Goal: Task Accomplishment & Management: Complete application form

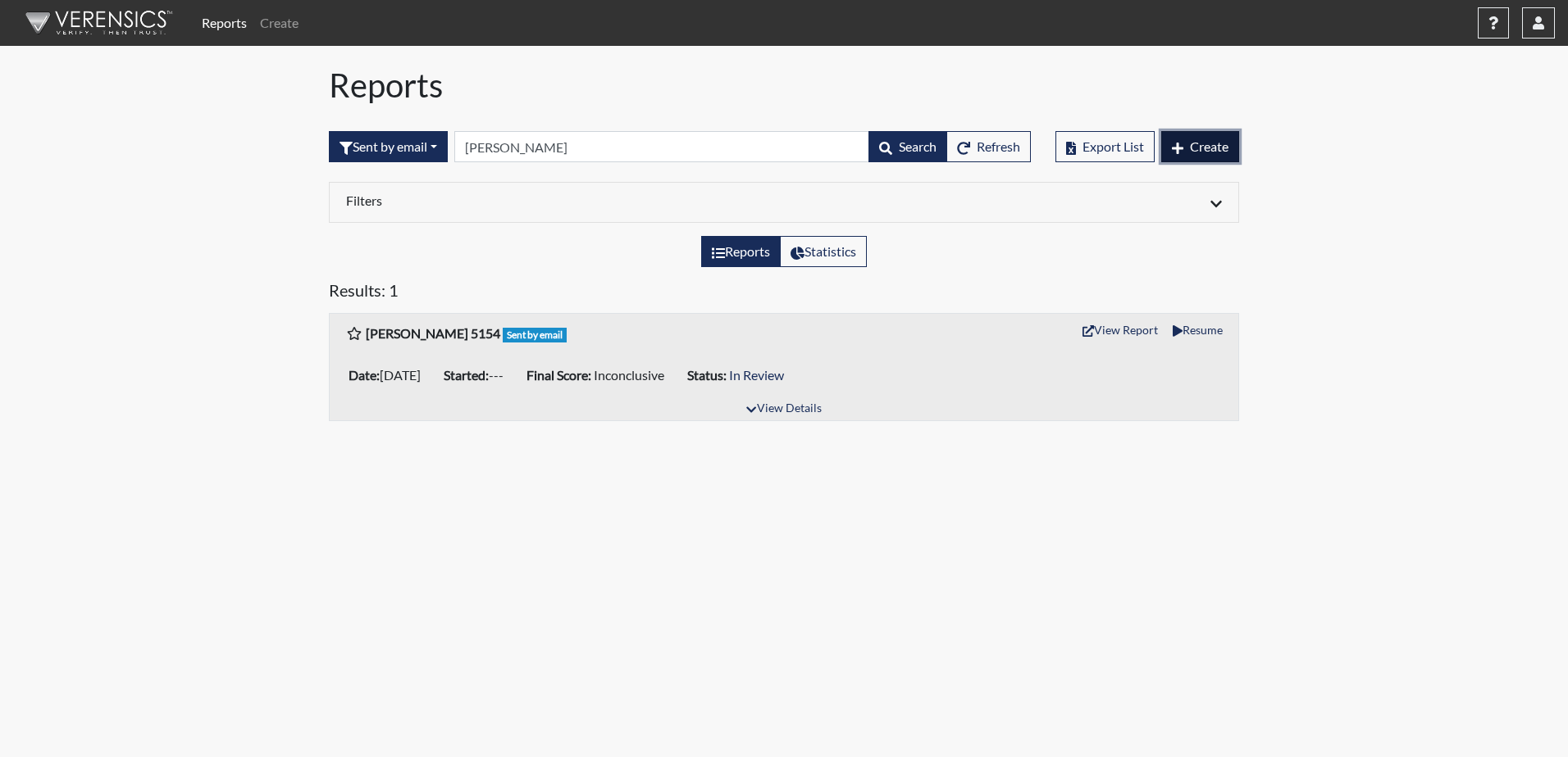
click at [1212, 142] on span "Create" at bounding box center [1209, 146] width 39 height 16
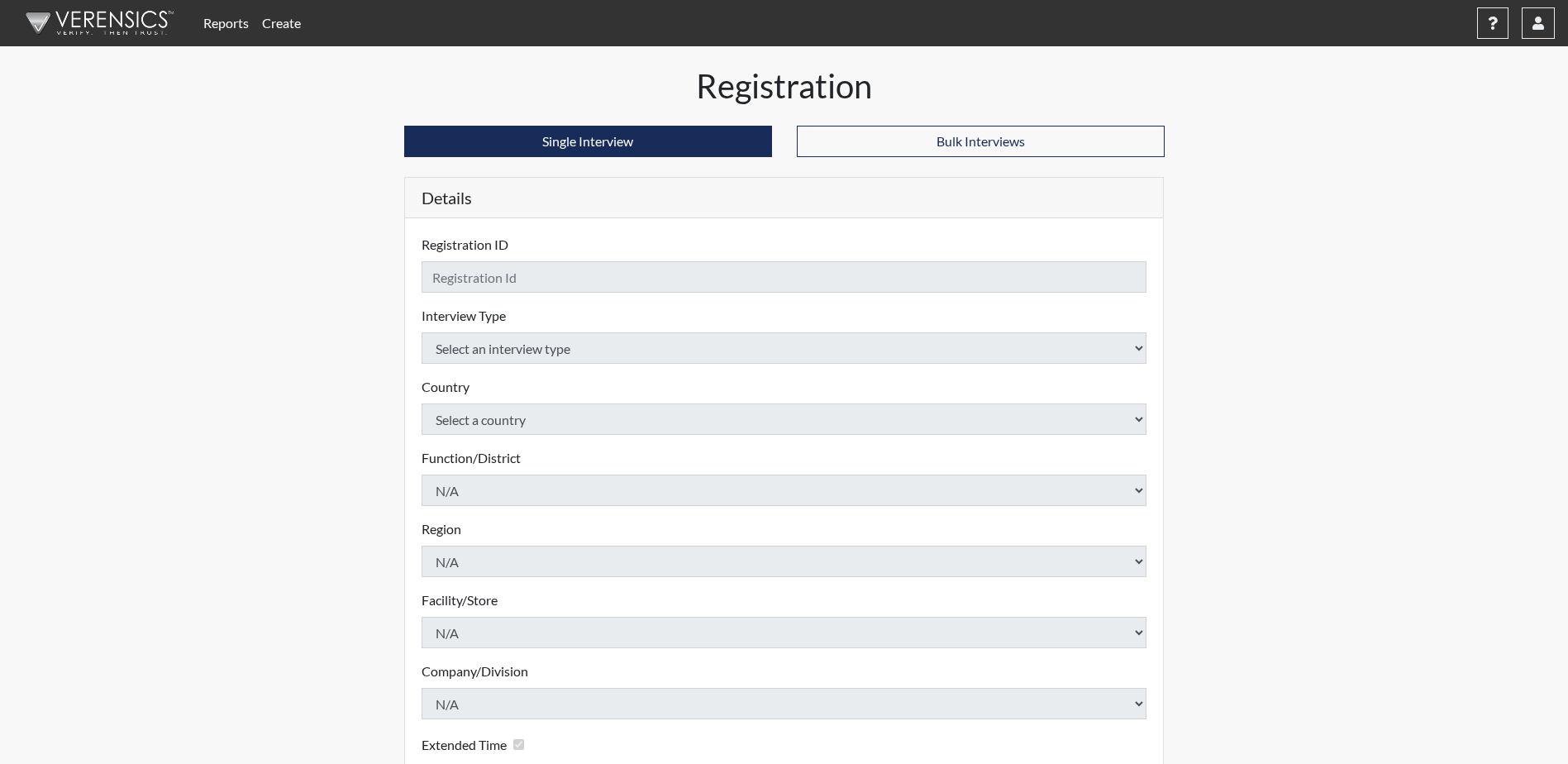
checkbox input "true"
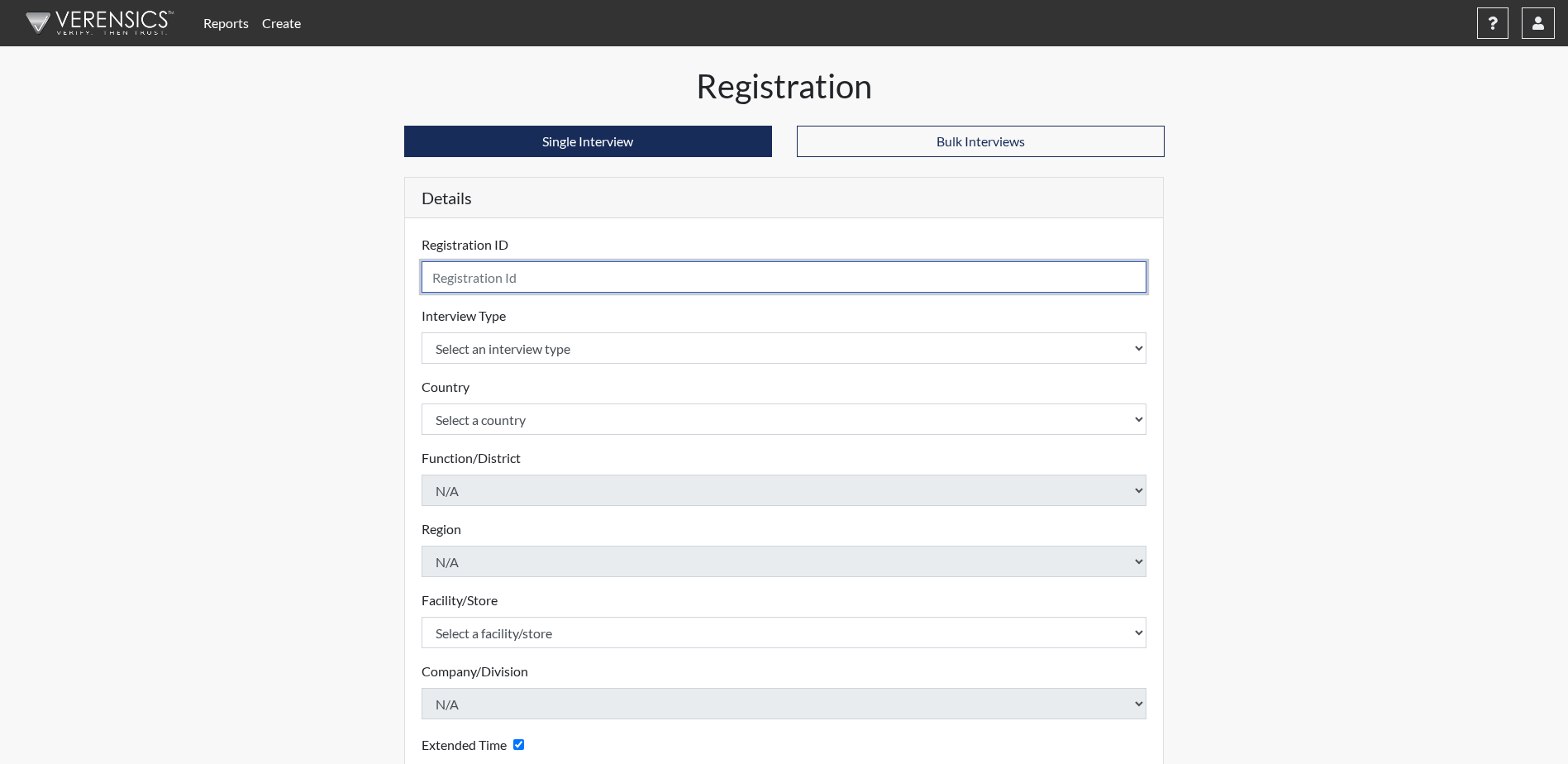
click at [611, 278] on input "text" at bounding box center [784, 278] width 726 height 32
type input "[PERSON_NAME] 9565"
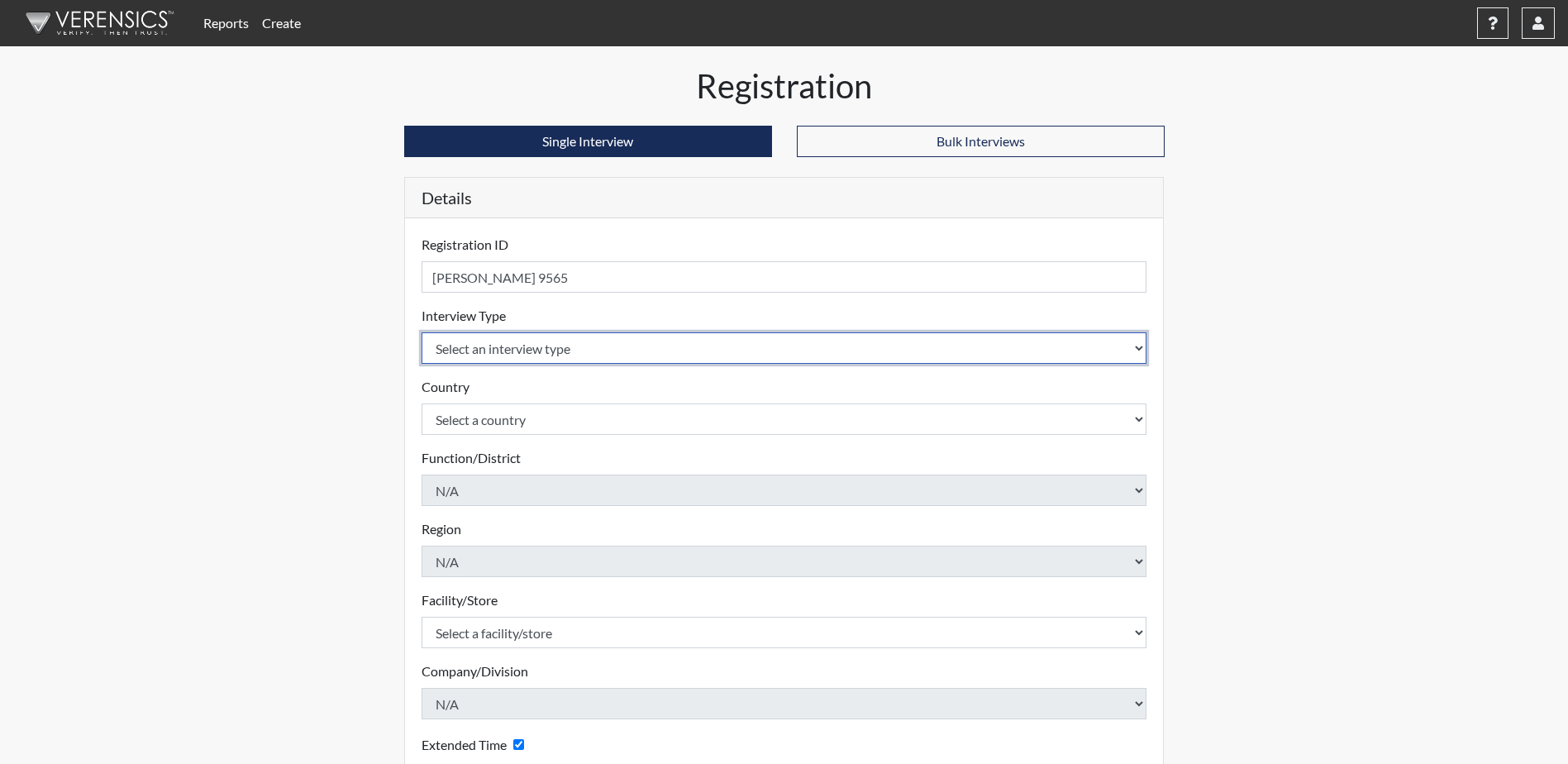
click at [583, 350] on select "Select an interview type Corrections Pre-Employment" at bounding box center [784, 349] width 726 height 32
select select "ff733e93-e1bf-11ea-9c9f-0eff0cf7eb8f"
click at [422, 333] on select "Select an interview type Corrections Pre-Employment" at bounding box center [784, 349] width 726 height 32
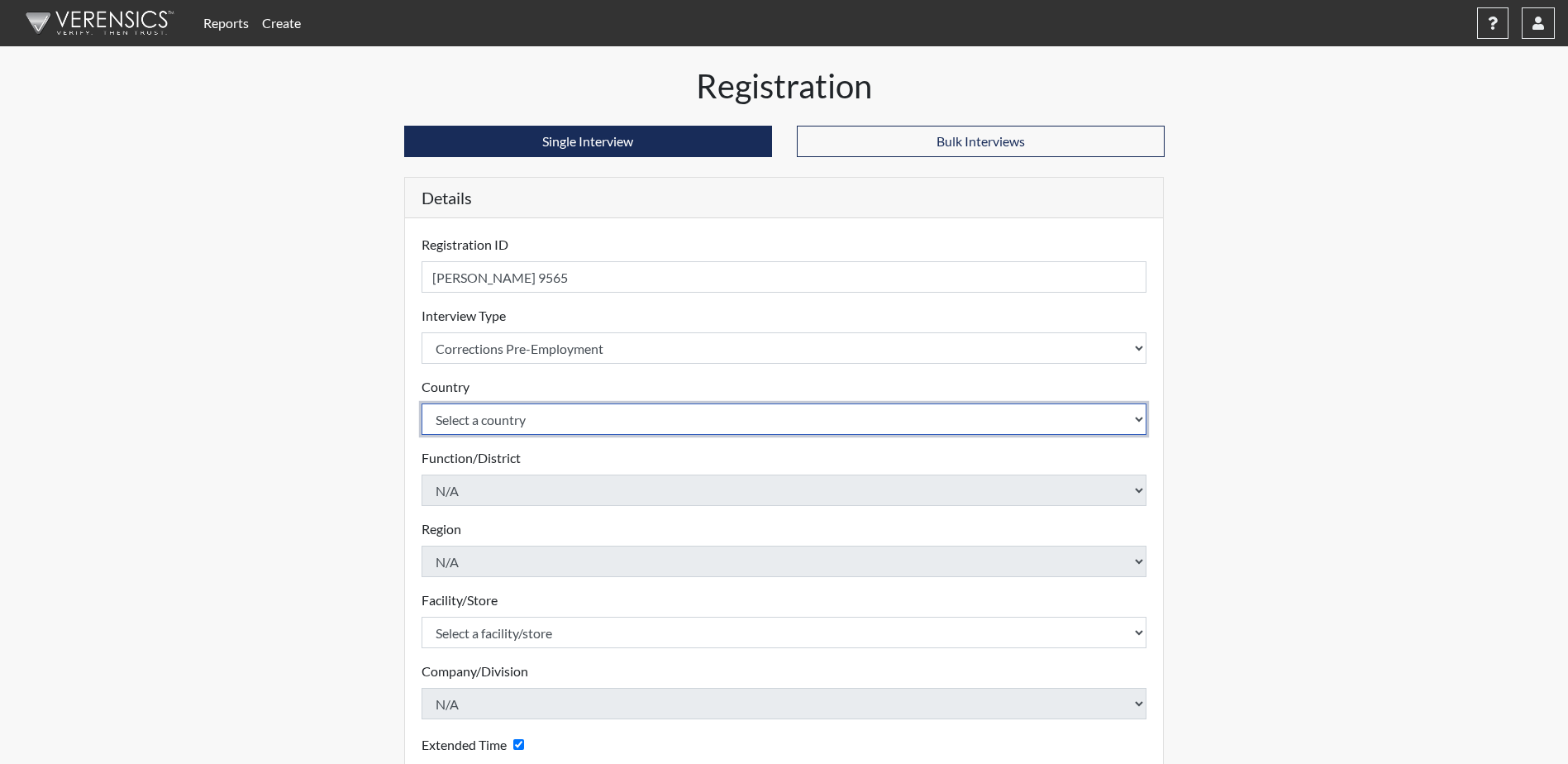
click at [543, 430] on select "Select a country [GEOGRAPHIC_DATA] [GEOGRAPHIC_DATA]" at bounding box center [784, 420] width 726 height 32
select select "united-states-of-[GEOGRAPHIC_DATA]"
click at [422, 404] on select "Select a country [GEOGRAPHIC_DATA] [GEOGRAPHIC_DATA]" at bounding box center [784, 420] width 726 height 32
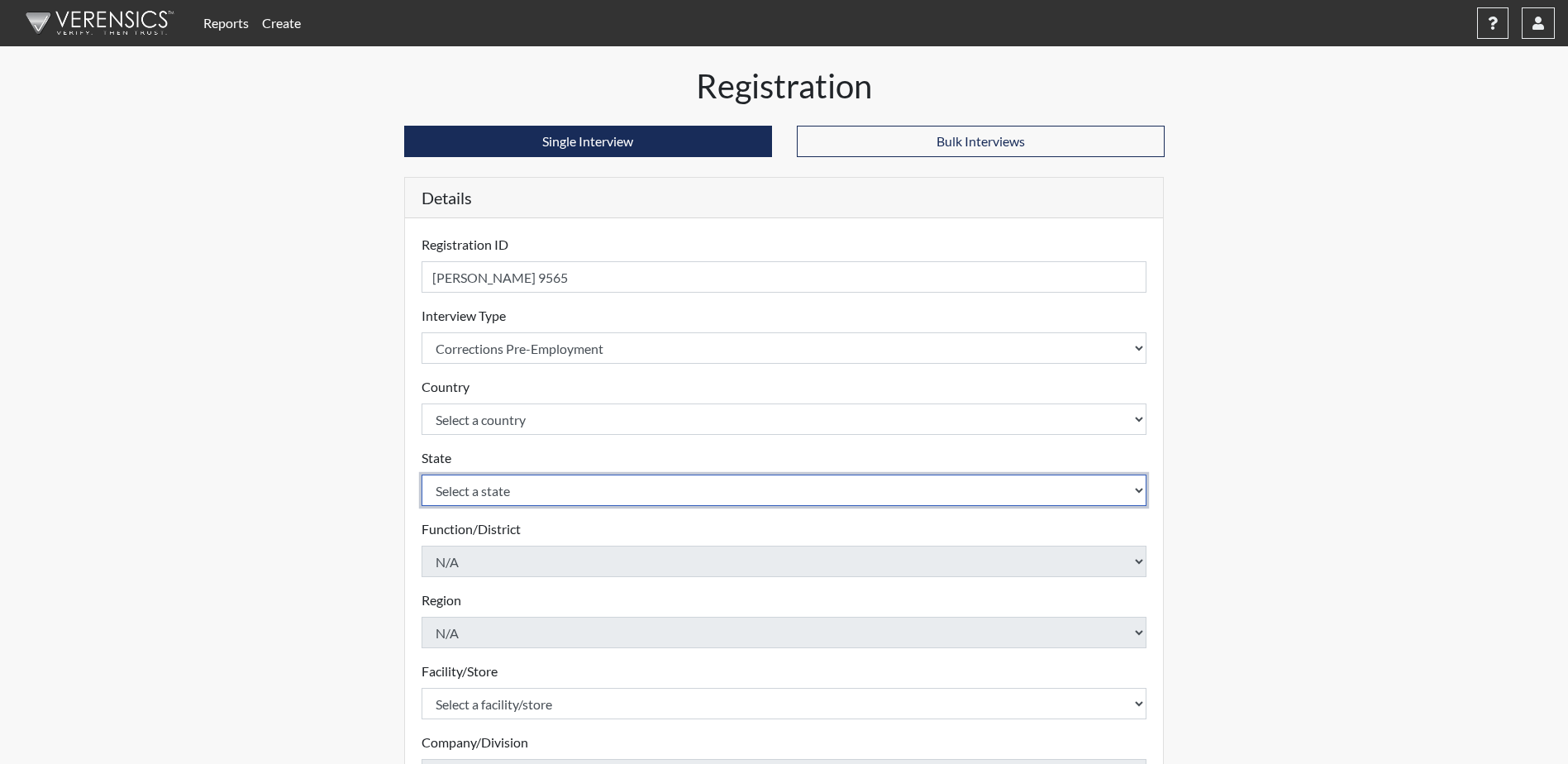
click at [523, 497] on select "Select a state [US_STATE] [US_STATE] [US_STATE] [US_STATE] [US_STATE] [US_STATE…" at bounding box center [784, 491] width 726 height 32
select select "SC"
click at [422, 475] on select "Select a state [US_STATE] [US_STATE] [US_STATE] [US_STATE] [US_STATE] [US_STATE…" at bounding box center [784, 491] width 726 height 32
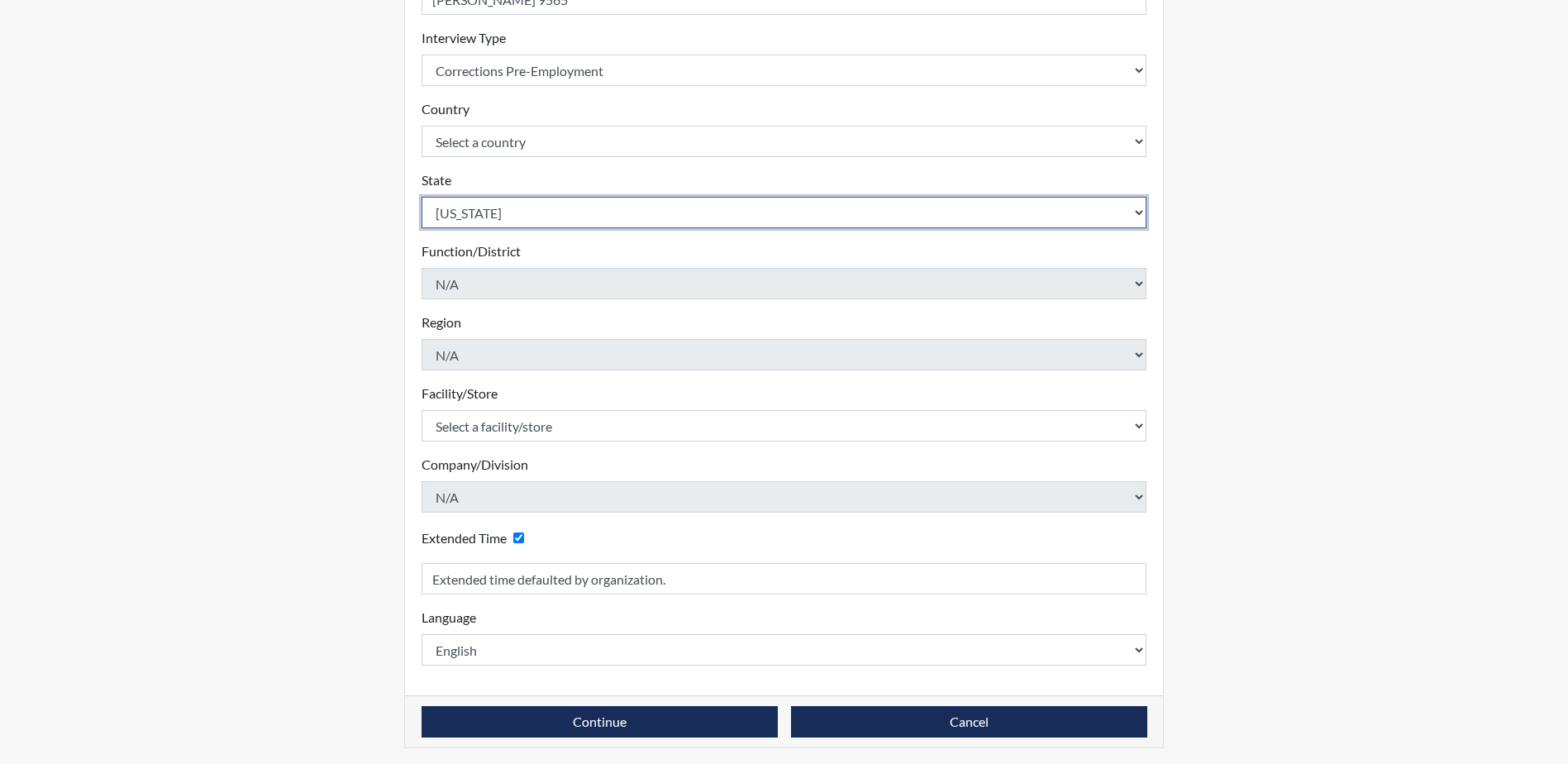
scroll to position [282, 0]
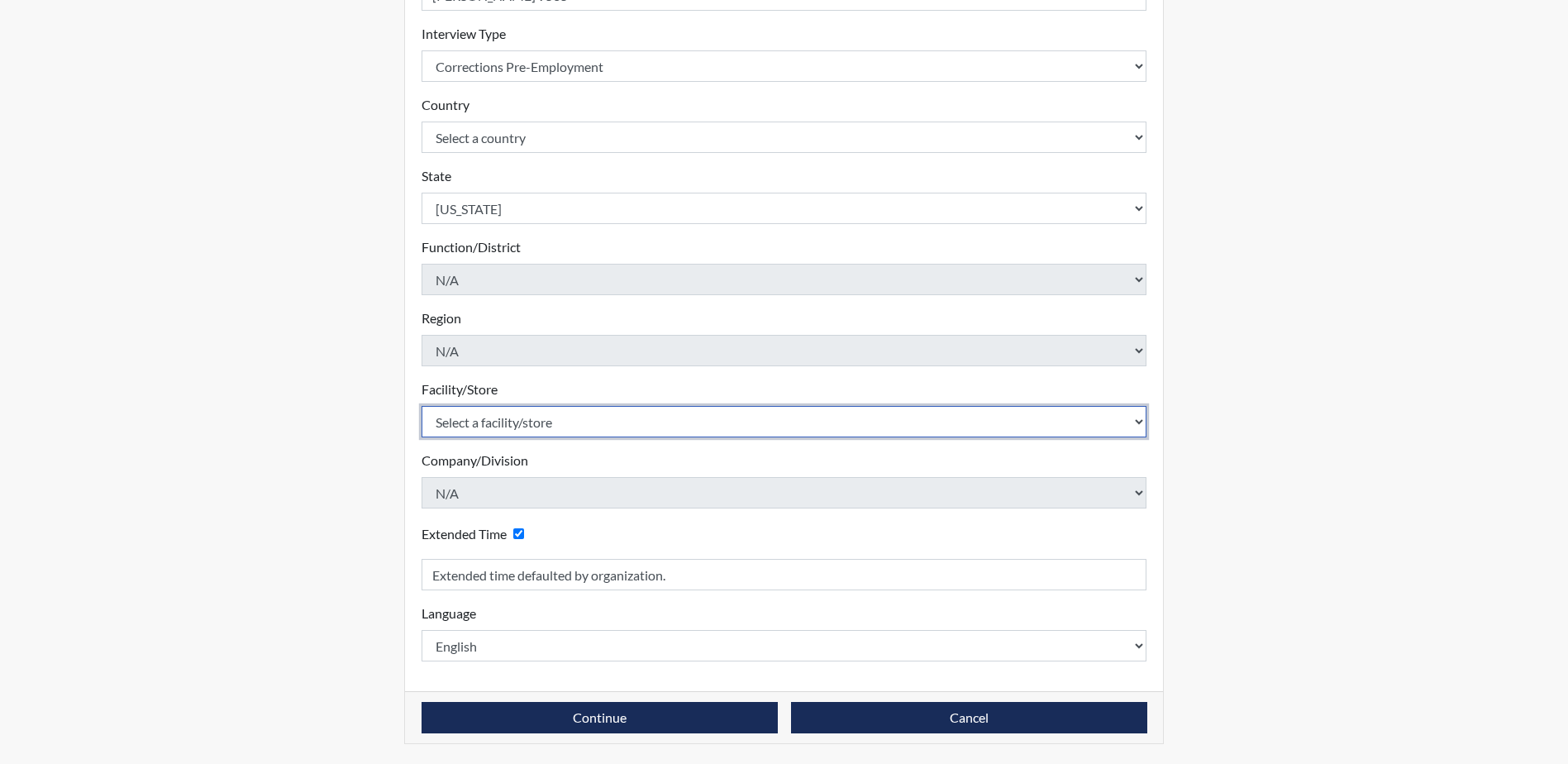
click at [682, 416] on select "Select a facility/store [GEOGRAPHIC_DATA] CI Broad River CI [PERSON_NAME] CI Di…" at bounding box center [784, 422] width 726 height 32
select select "6b2bc1c5-f1d6-4d28-88b9-775fabb55177"
click at [422, 406] on select "Select a facility/store [GEOGRAPHIC_DATA] CI Broad River CI [PERSON_NAME] CI Di…" at bounding box center [784, 422] width 726 height 32
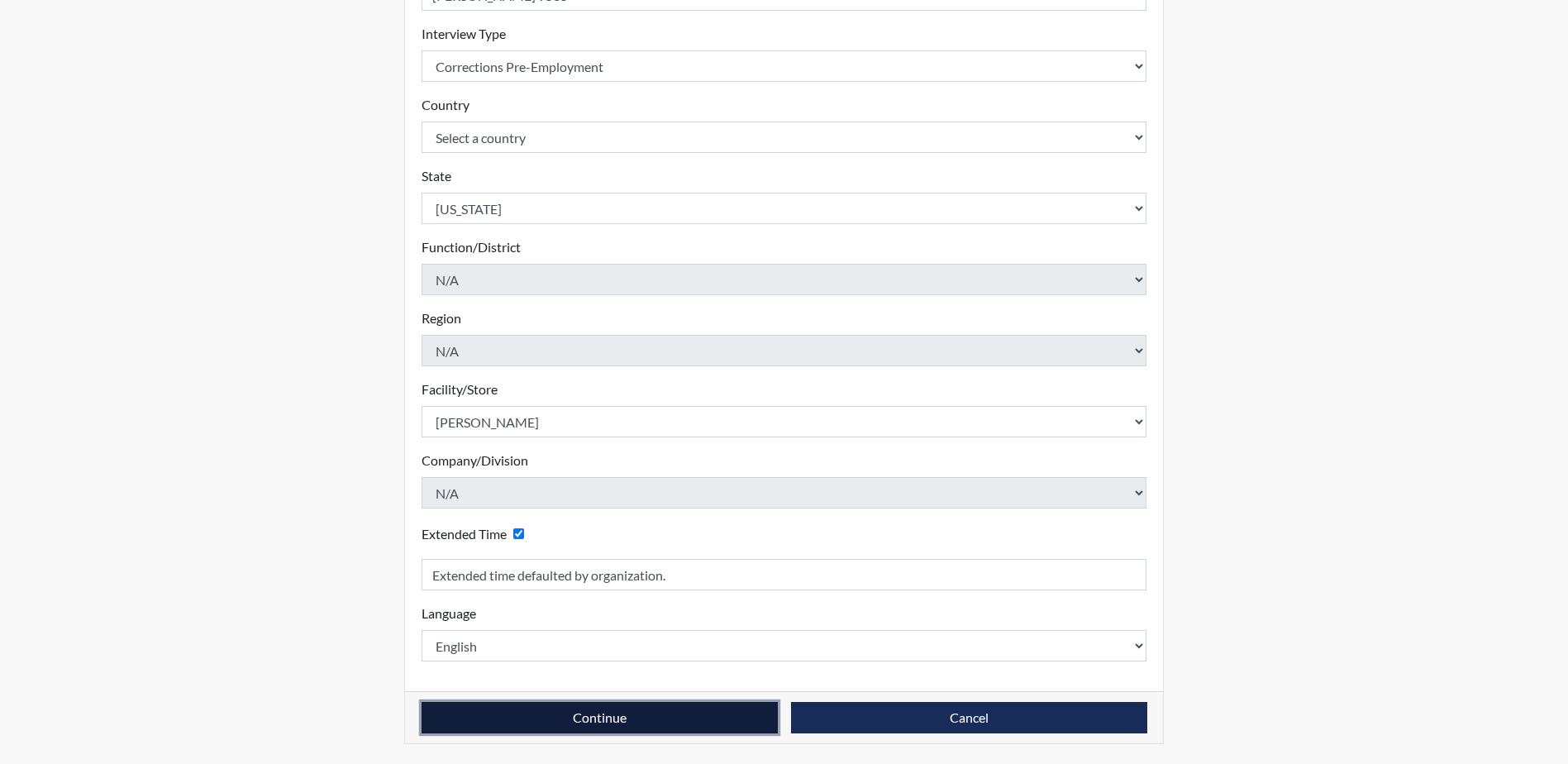
click at [611, 721] on button "Continue" at bounding box center [600, 718] width 356 height 32
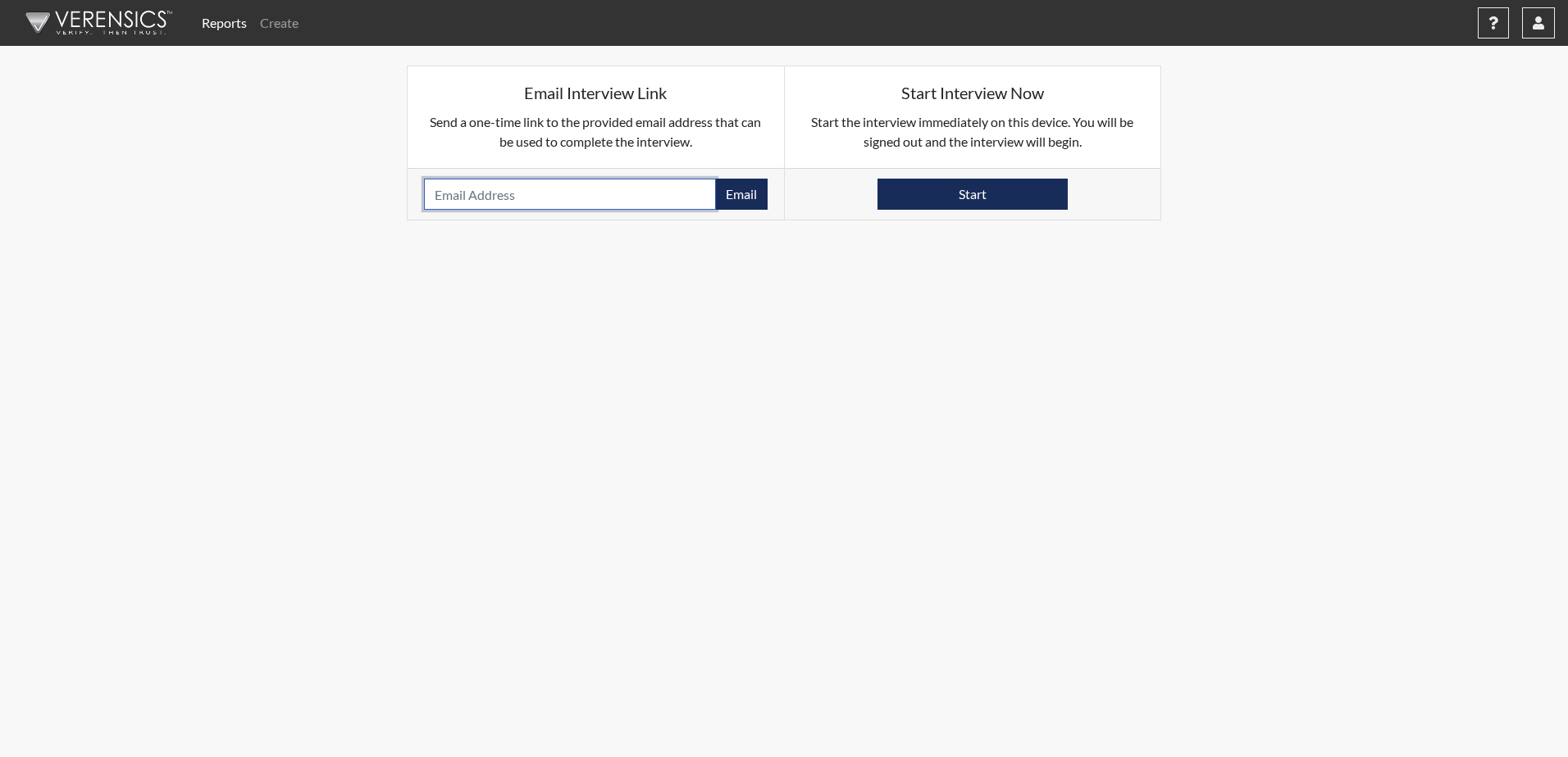
click at [559, 203] on input "email" at bounding box center [570, 195] width 292 height 31
type input "[EMAIL_ADDRESS][DOMAIN_NAME]"
click at [730, 193] on button "Email" at bounding box center [741, 195] width 52 height 31
